Goal: Task Accomplishment & Management: Manage account settings

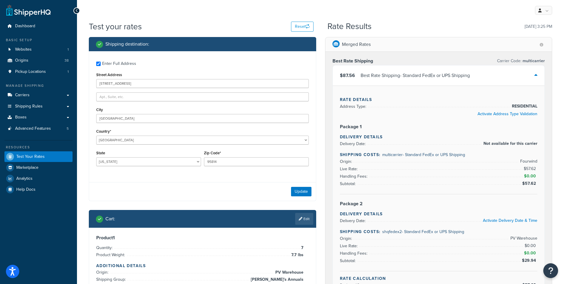
select select "CA"
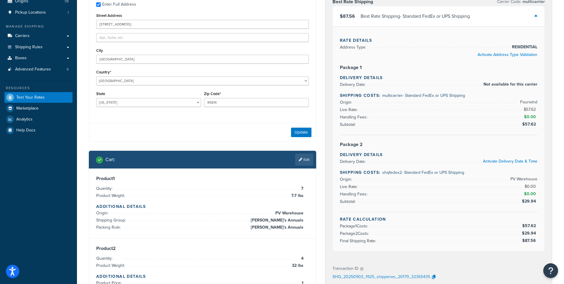
click at [326, 103] on div "Best Rate Shipping Carrier Code: multicarrier $87.56 Best Rate Shipping - Stand…" at bounding box center [439, 126] width 227 height 267
click at [82, 159] on div "Test your rates Reset Rate Results 09/03/2025, 3:25 PM Shipping destination : E…" at bounding box center [320, 201] width 487 height 480
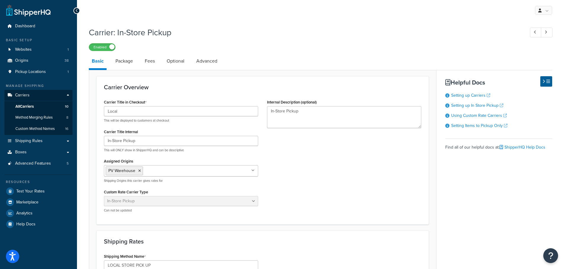
select select "pickup"
click at [33, 150] on link "Boxes" at bounding box center [38, 152] width 68 height 11
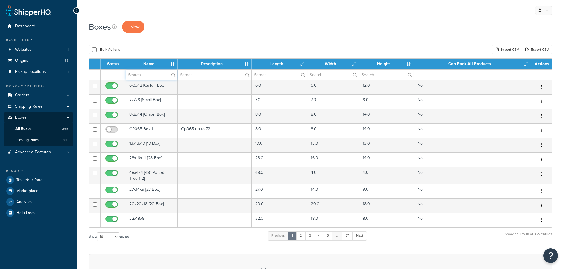
click at [136, 75] on input "text" at bounding box center [152, 75] width 52 height 10
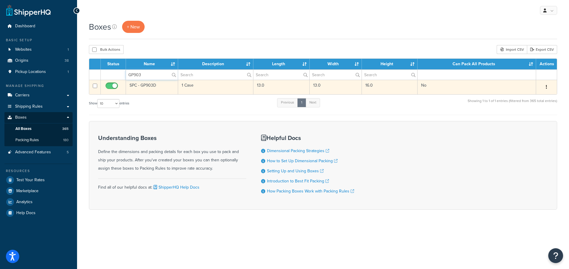
type input "GP903"
click at [144, 84] on td "SPC - GP903D" at bounding box center [152, 87] width 52 height 15
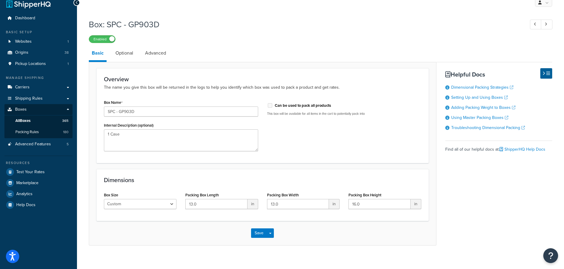
scroll to position [14, 0]
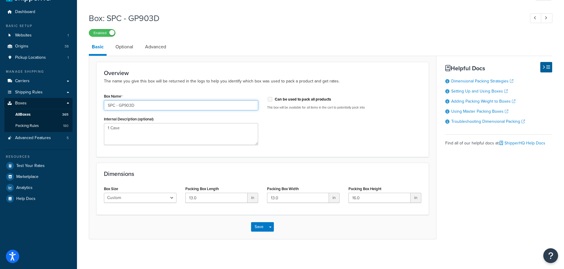
drag, startPoint x: 130, startPoint y: 106, endPoint x: 92, endPoint y: 104, distance: 38.0
click at [92, 104] on form "Overview The name you give this box will be returned in the logs to help you id…" at bounding box center [262, 150] width 347 height 177
click at [126, 105] on input "SPC - GP903D" at bounding box center [181, 105] width 154 height 10
drag, startPoint x: 131, startPoint y: 105, endPoint x: 103, endPoint y: 107, distance: 28.6
click at [103, 109] on div "Box Name SPC - GP903D Internal Description (optional) 1 Case" at bounding box center [181, 120] width 163 height 57
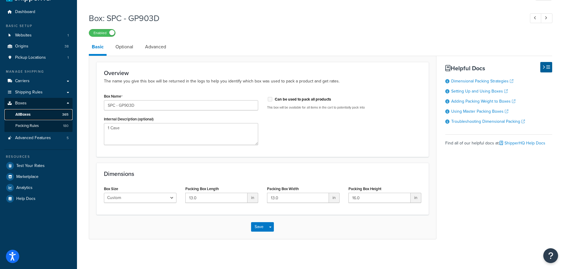
click at [34, 113] on link "All Boxes 365" at bounding box center [38, 114] width 68 height 11
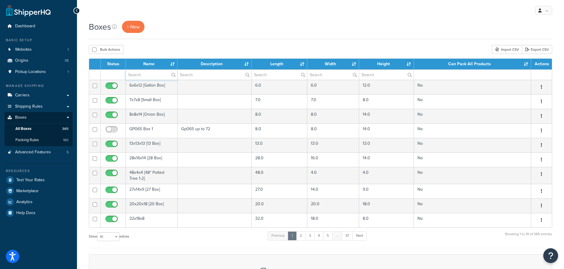
click at [139, 76] on input "text" at bounding box center [152, 75] width 52 height 10
paste input "SPC - GP903"
type input "SPC - GP903"
click at [199, 75] on input "text" at bounding box center [215, 75] width 74 height 10
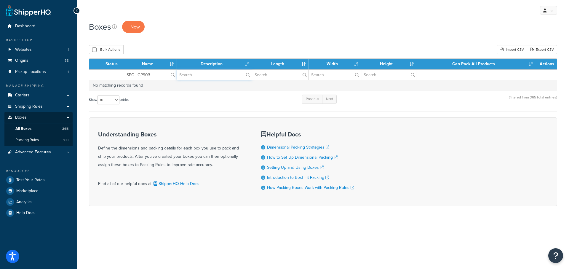
paste input "SPC - GP903"
type input "SPC - GP903"
drag, startPoint x: 155, startPoint y: 73, endPoint x: 115, endPoint y: 68, distance: 40.3
click at [115, 69] on table "Status Name Description Length Width Height Can Pack All Products Actions SPC -…" at bounding box center [323, 74] width 468 height 33
click at [30, 140] on span "Packing Rules" at bounding box center [26, 139] width 23 height 5
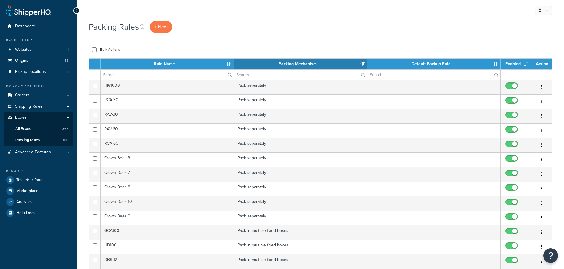
select select "15"
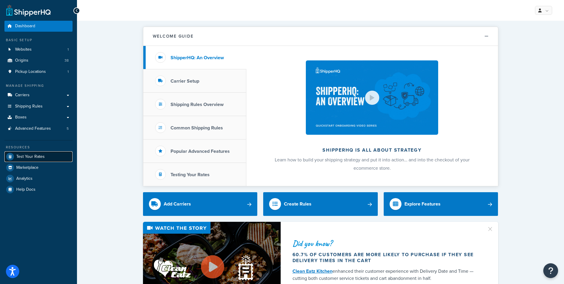
click at [24, 157] on span "Test Your Rates" at bounding box center [30, 156] width 28 height 5
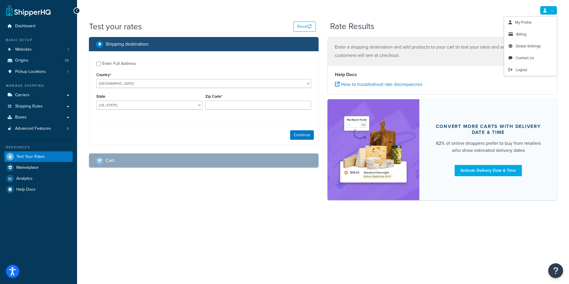
click at [553, 13] on link at bounding box center [548, 10] width 17 height 9
drag, startPoint x: 176, startPoint y: 15, endPoint x: 57, endPoint y: 36, distance: 121.0
click at [175, 15] on div "My Profile Billing Global Settings Contact Us Logout" at bounding box center [323, 10] width 492 height 21
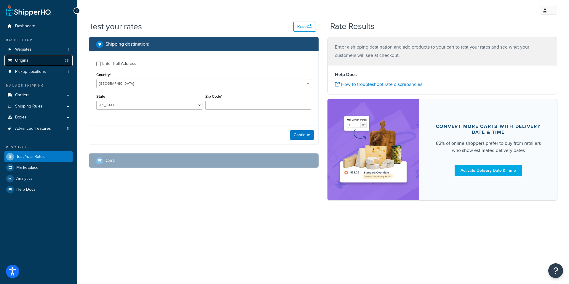
click at [25, 60] on span "Origins" at bounding box center [21, 60] width 13 height 5
